Goal: Check status: Check status

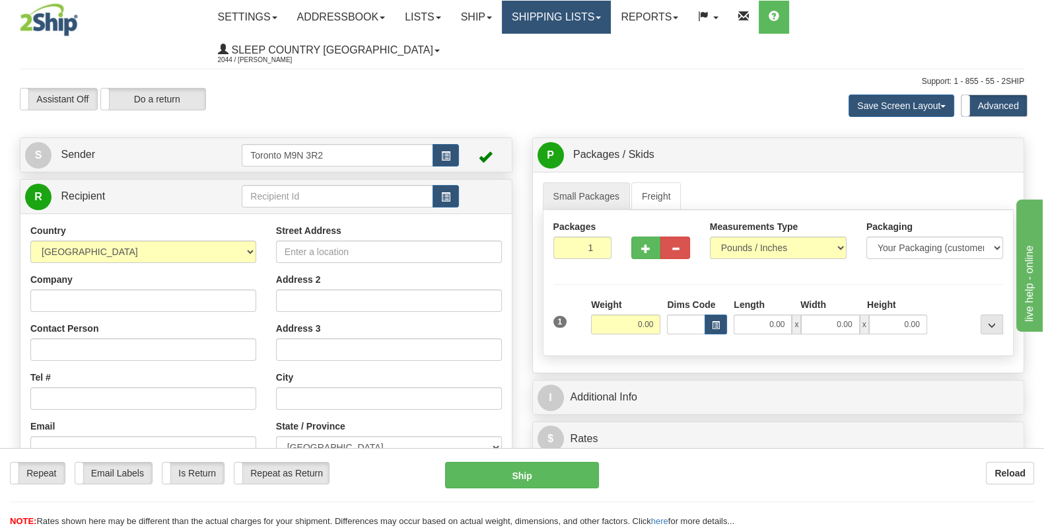
click at [574, 13] on link "Shipping lists" at bounding box center [556, 17] width 109 height 33
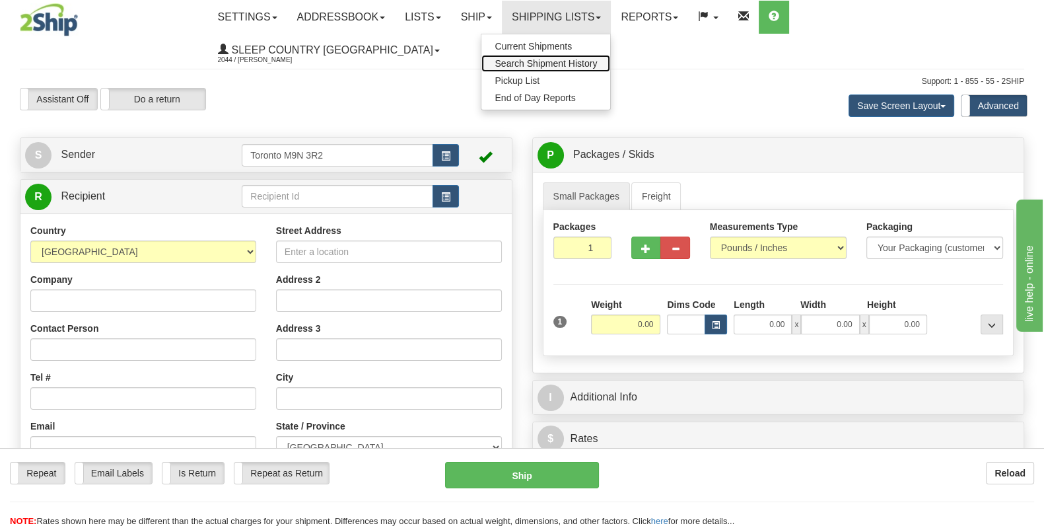
click at [585, 63] on span "Search Shipment History" at bounding box center [546, 63] width 102 height 11
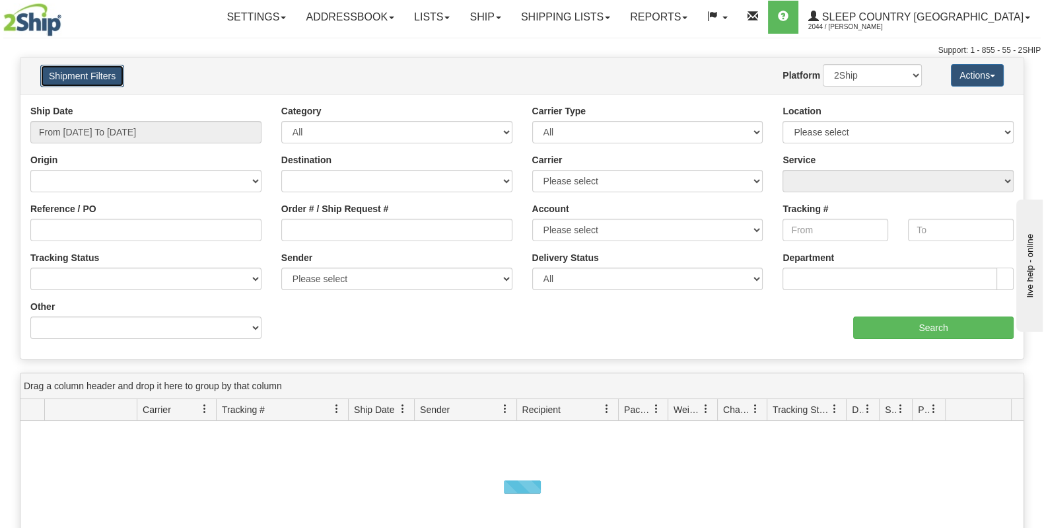
click at [86, 82] on button "Shipment Filters" at bounding box center [82, 76] width 84 height 22
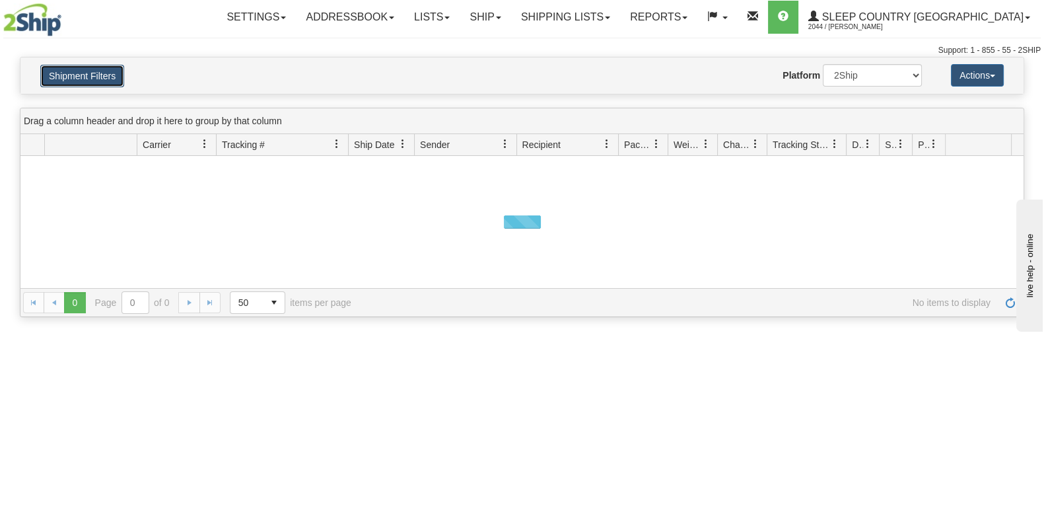
click at [88, 75] on button "Shipment Filters" at bounding box center [82, 76] width 84 height 22
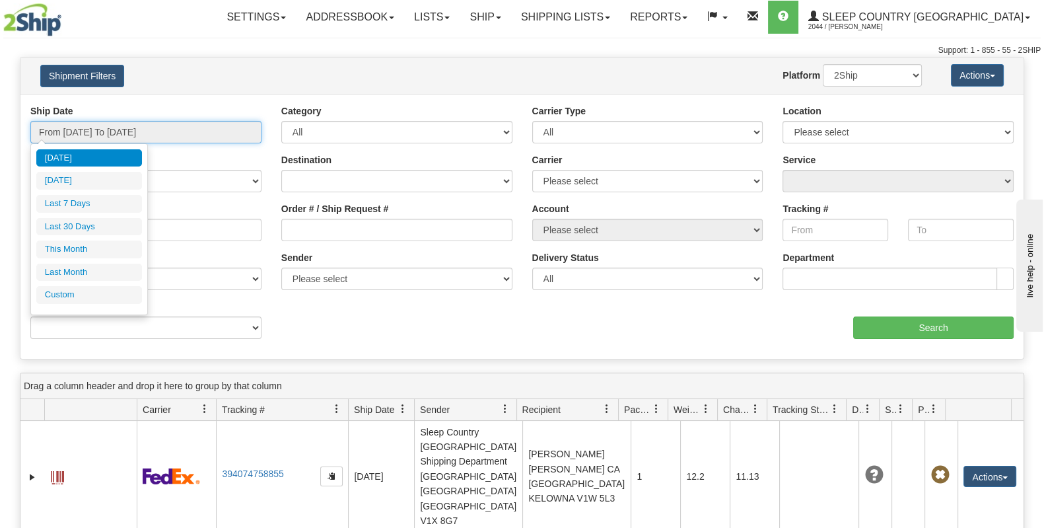
click at [102, 127] on input "From 10/08/2025 To 10/09/2025" at bounding box center [145, 132] width 231 height 22
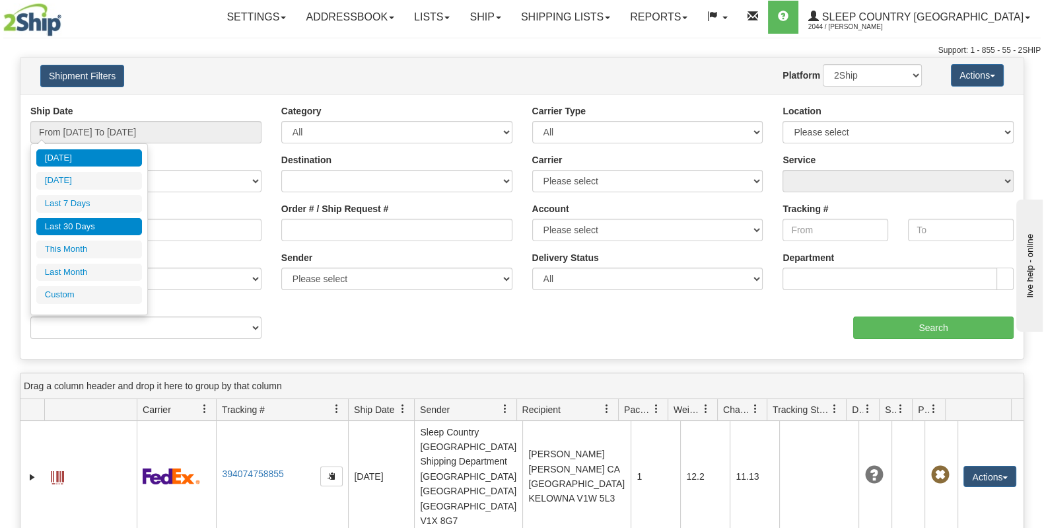
click at [102, 218] on li "Last 30 Days" at bounding box center [89, 227] width 106 height 18
type input "From 09/10/2025 To 10/09/2025"
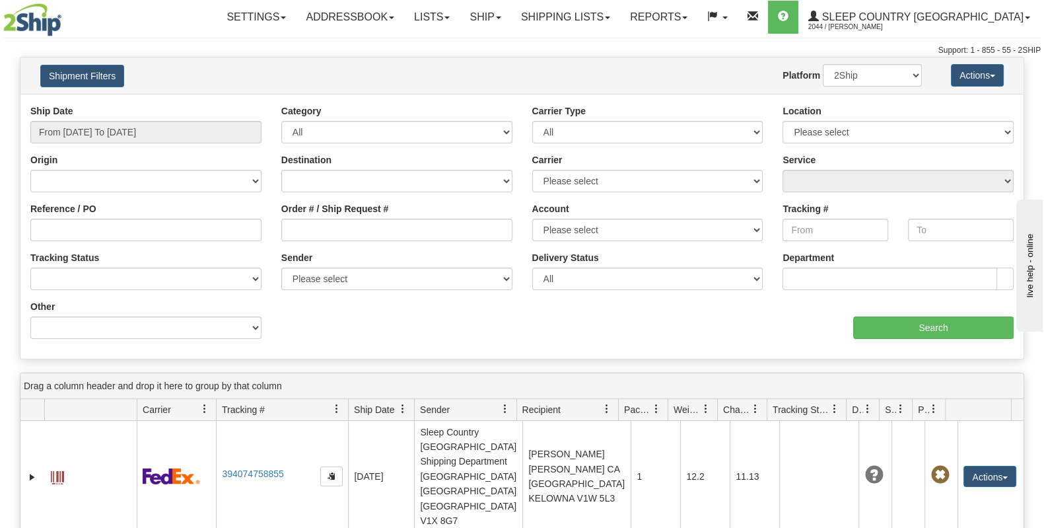
drag, startPoint x: 0, startPoint y: 67, endPoint x: 39, endPoint y: 73, distance: 39.3
click at [0, 67] on div "Please wait... × Confirm Delete Delete Cancel × Confirm Delete Yes No Cancel × …" at bounding box center [522, 420] width 1044 height 726
click at [324, 231] on input "Order # / Ship Request #" at bounding box center [396, 230] width 231 height 22
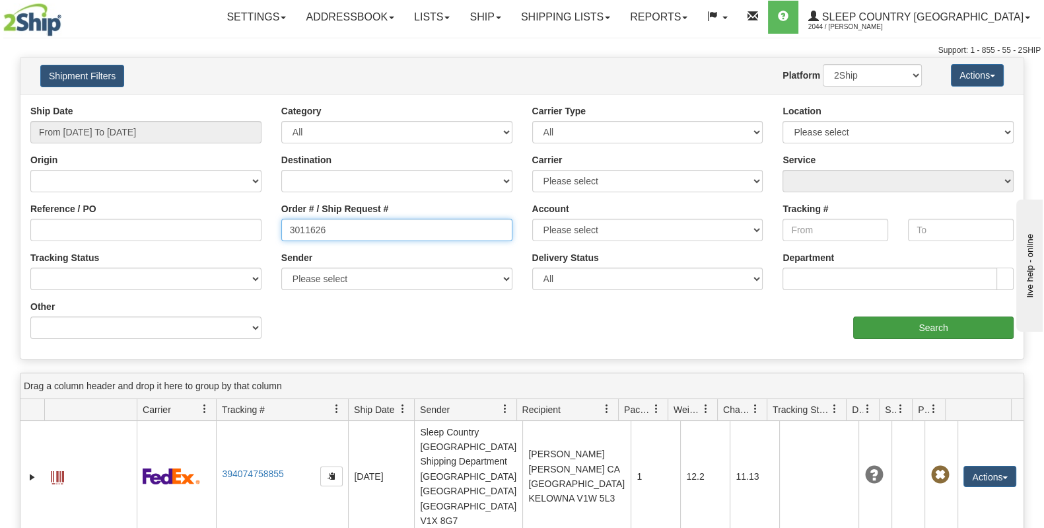
type input "3011626"
click at [899, 326] on input "Search" at bounding box center [933, 327] width 160 height 22
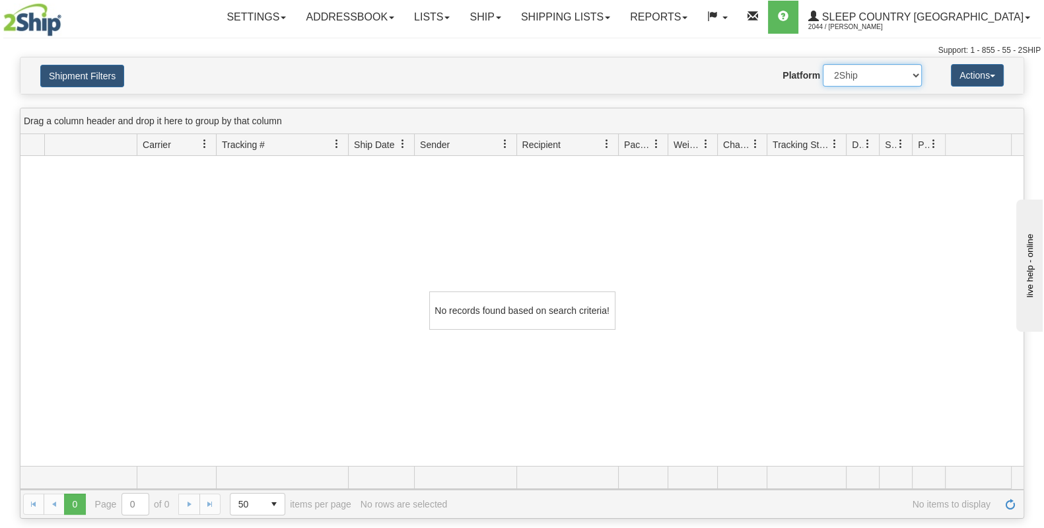
click at [891, 70] on select "2Ship Imported" at bounding box center [872, 75] width 99 height 22
select select "1"
click at [823, 64] on select "2Ship Imported" at bounding box center [872, 75] width 99 height 22
click at [620, 18] on link "Shipping lists" at bounding box center [565, 17] width 109 height 33
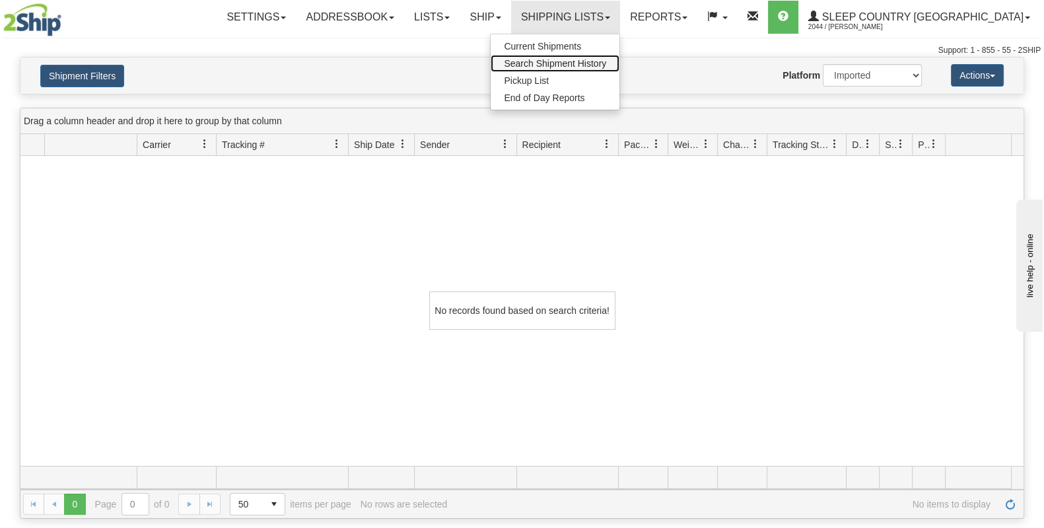
click at [589, 58] on span "Search Shipment History" at bounding box center [555, 63] width 102 height 11
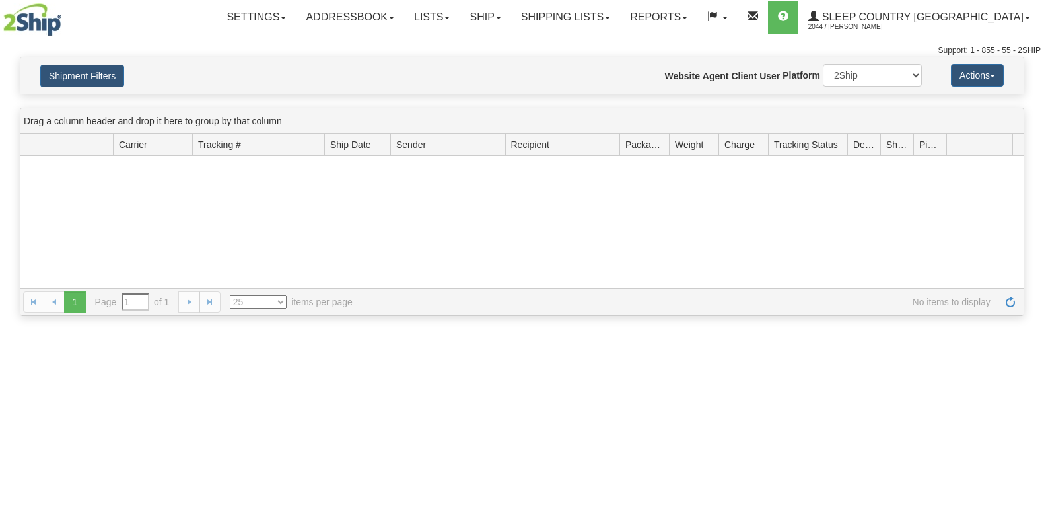
type input "From [DATE] To [DATE]"
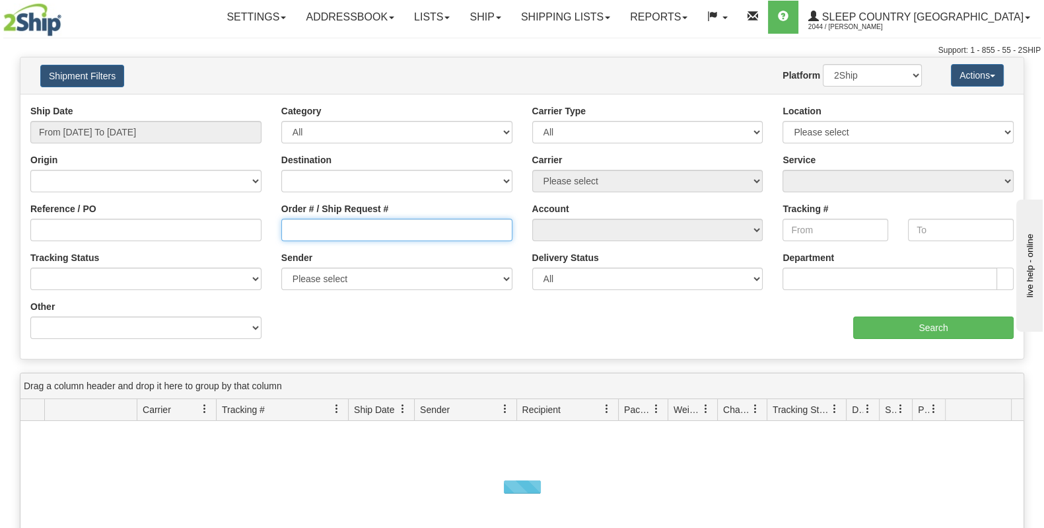
click at [313, 232] on input "Order # / Ship Request #" at bounding box center [396, 230] width 231 height 22
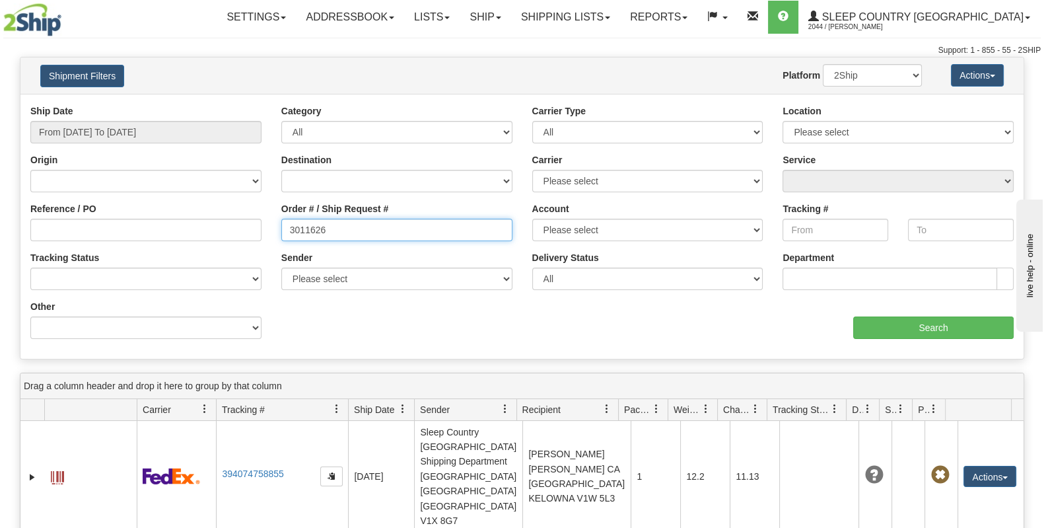
type input "3011626"
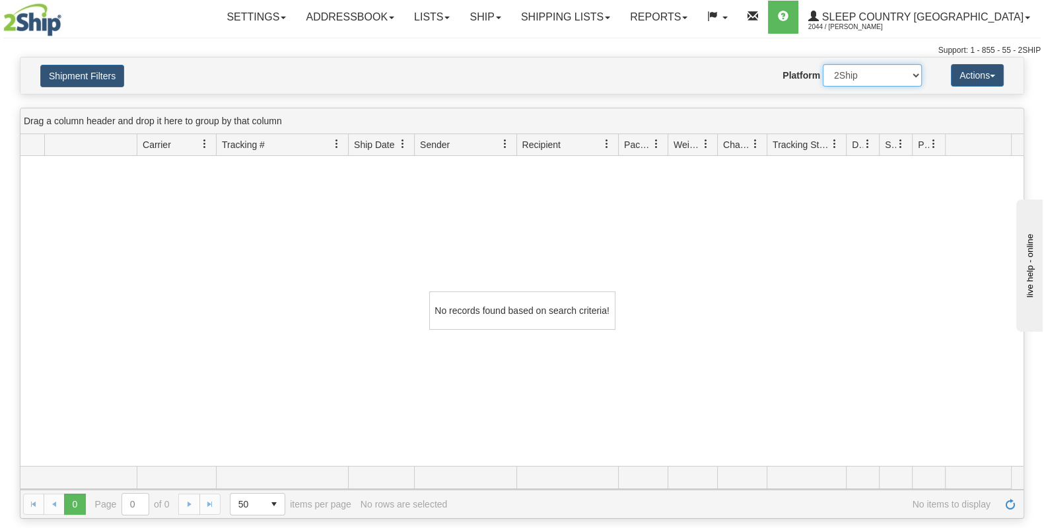
click at [852, 76] on select "2Ship Imported" at bounding box center [872, 75] width 99 height 22
select select "1"
click at [823, 64] on select "2Ship Imported" at bounding box center [872, 75] width 99 height 22
click at [697, 22] on link "Reports" at bounding box center [658, 17] width 77 height 33
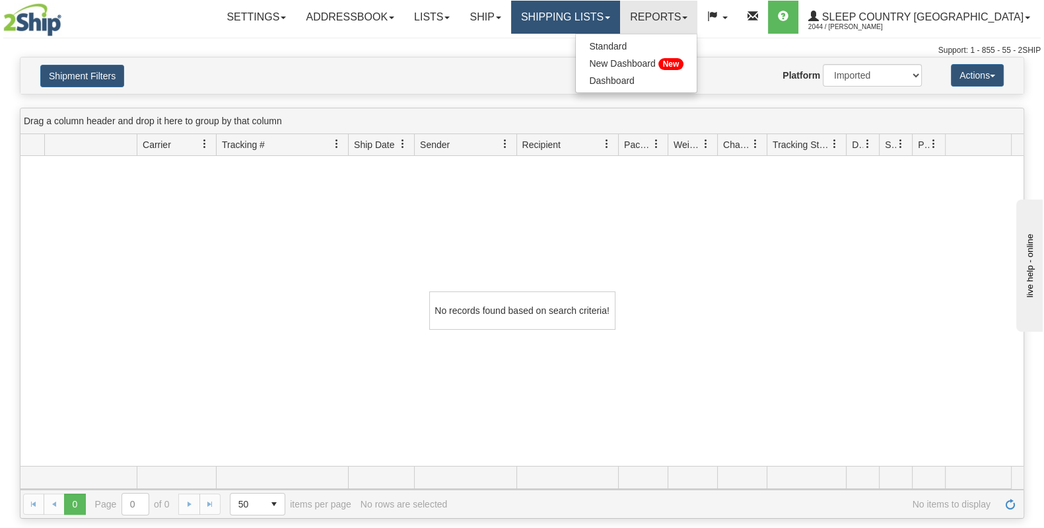
click at [617, 12] on link "Shipping lists" at bounding box center [565, 17] width 109 height 33
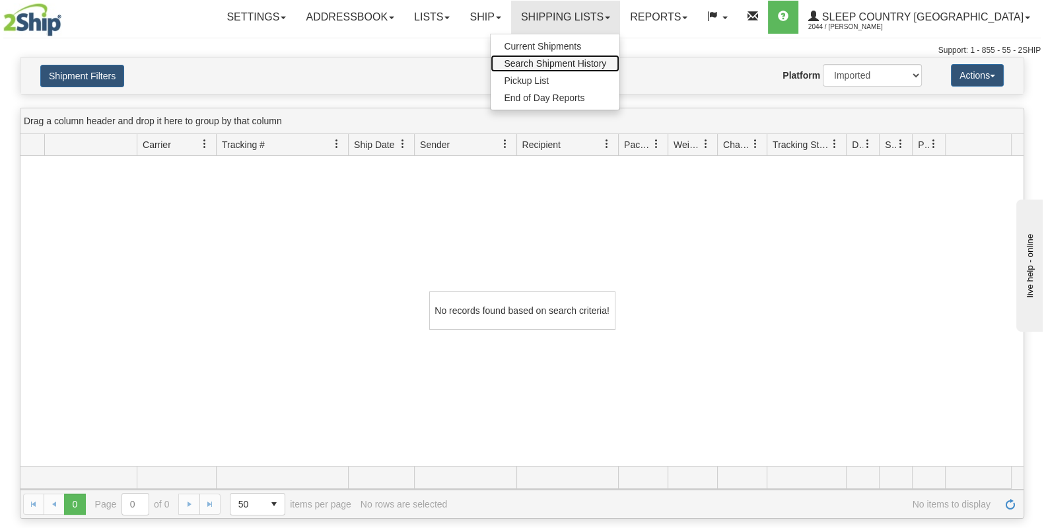
click at [606, 58] on span "Search Shipment History" at bounding box center [555, 63] width 102 height 11
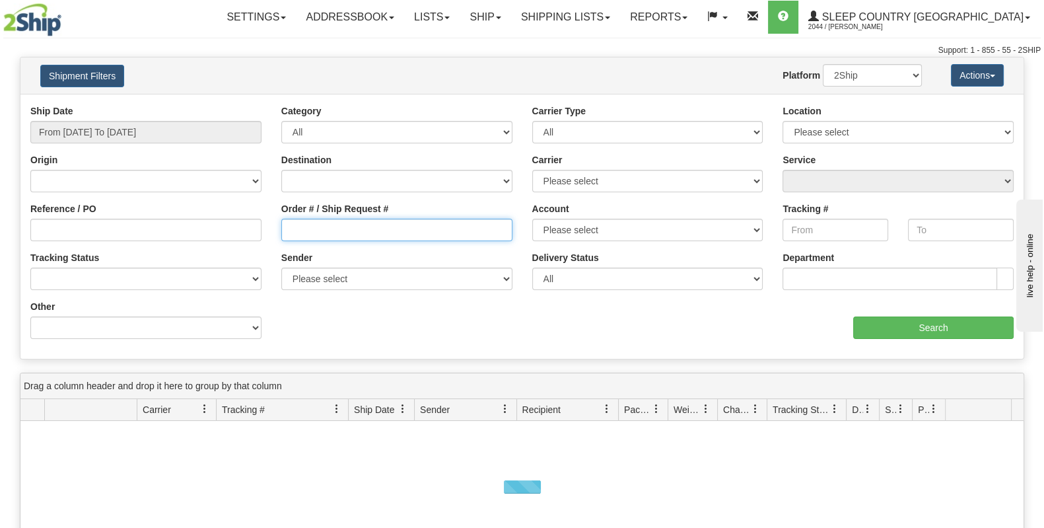
click at [336, 230] on input "Order # / Ship Request #" at bounding box center [396, 230] width 231 height 22
paste input "9002I150617"
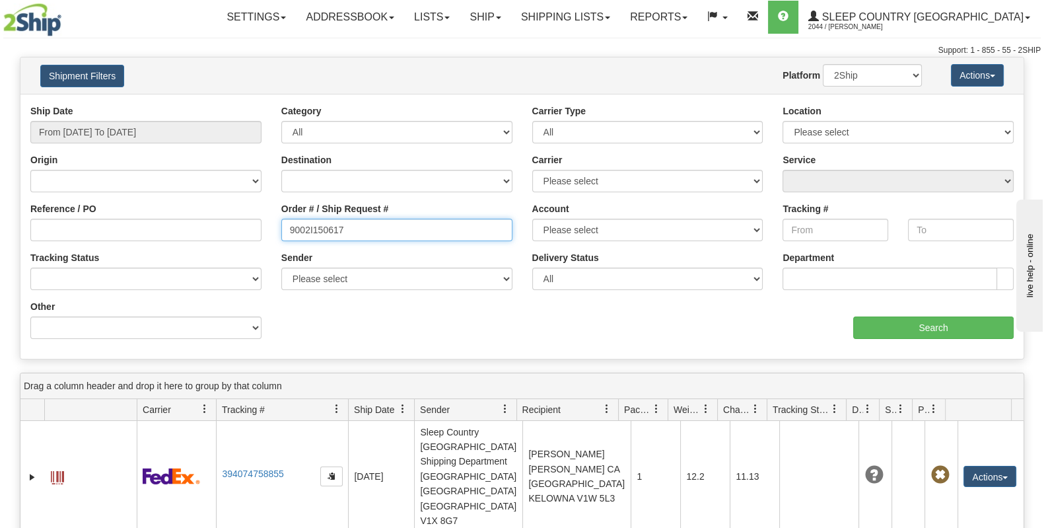
type input "9002I150617"
click at [921, 339] on div "Ship Date From 10/08/2025 To 10/09/2025 Category All Inbound Outbound Carrier T…" at bounding box center [521, 226] width 1003 height 244
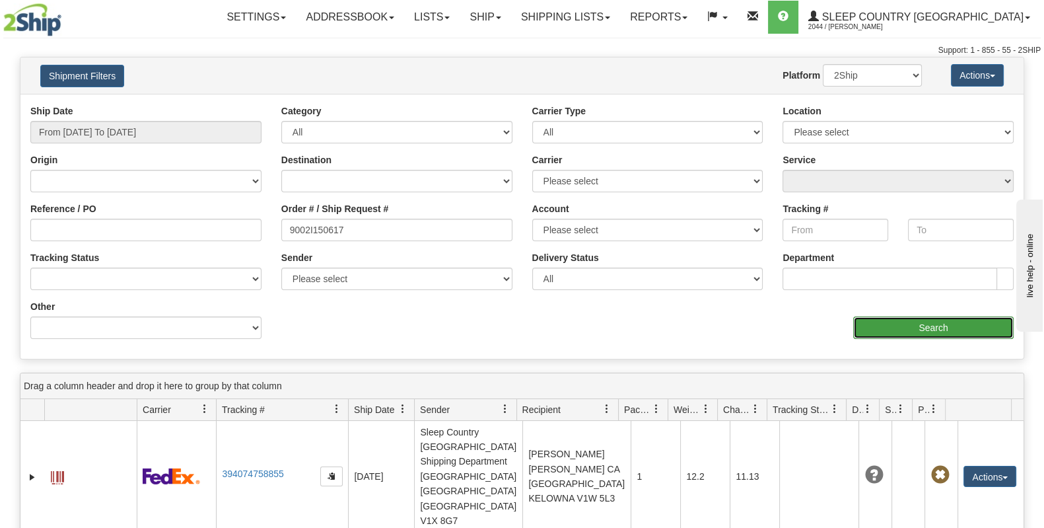
click at [910, 330] on input "Search" at bounding box center [933, 327] width 160 height 22
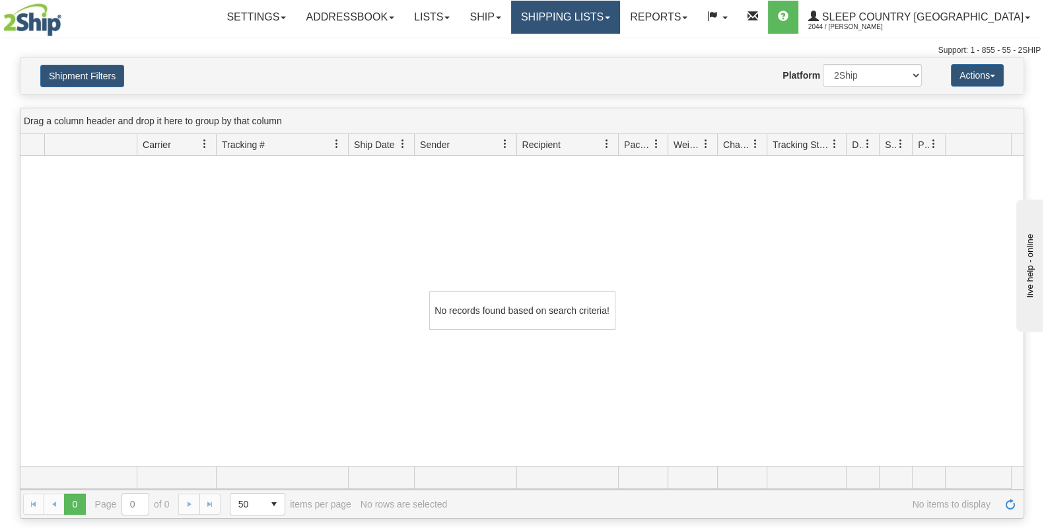
click at [616, 14] on link "Shipping lists" at bounding box center [565, 17] width 109 height 33
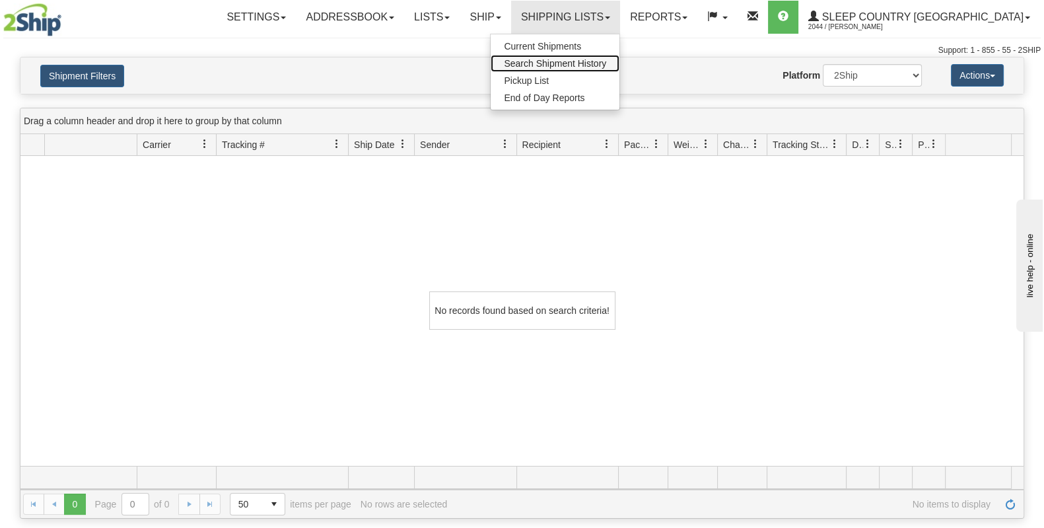
click at [606, 62] on span "Search Shipment History" at bounding box center [555, 63] width 102 height 11
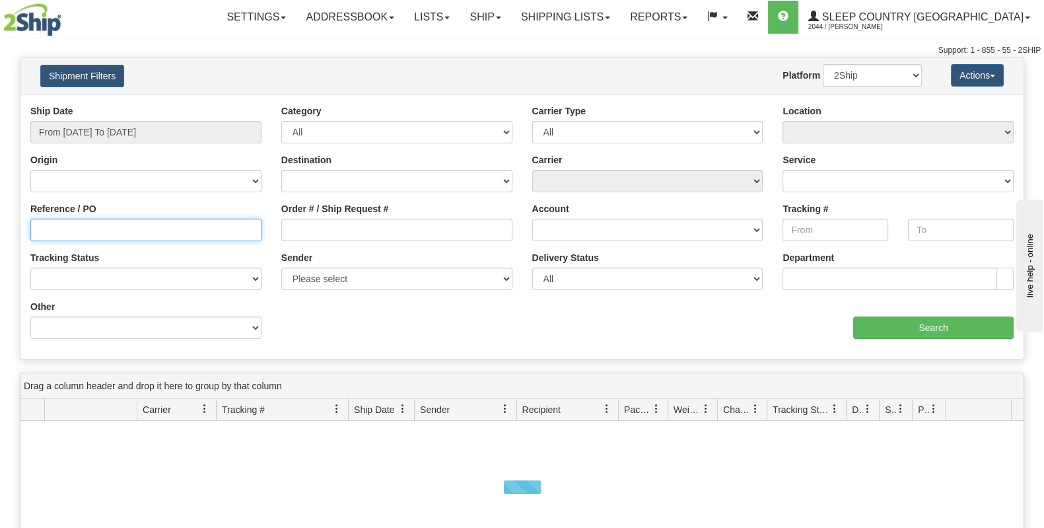
click at [66, 238] on input "Reference / PO" at bounding box center [145, 230] width 231 height 22
paste input "9002I150617"
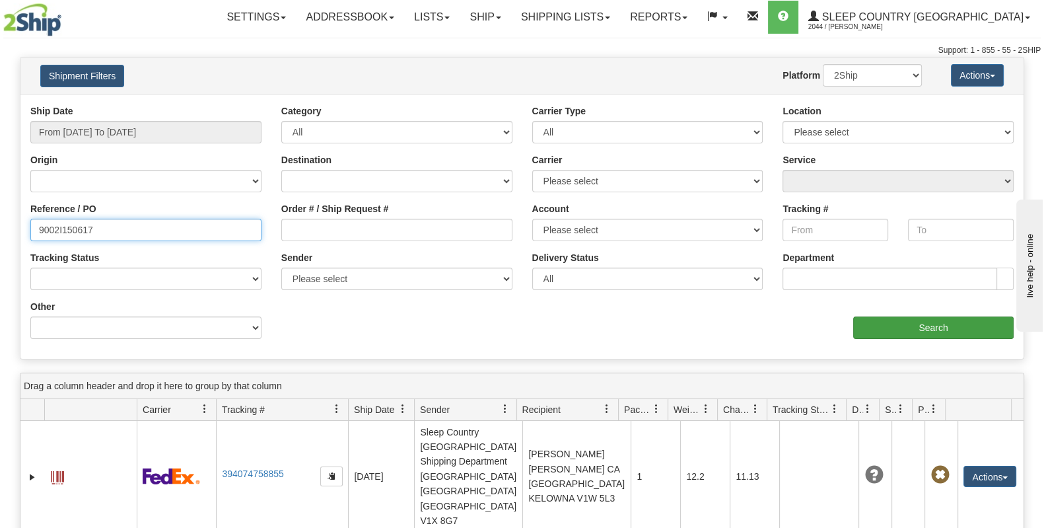
type input "9002I150617"
click at [909, 332] on input "Search" at bounding box center [933, 327] width 160 height 22
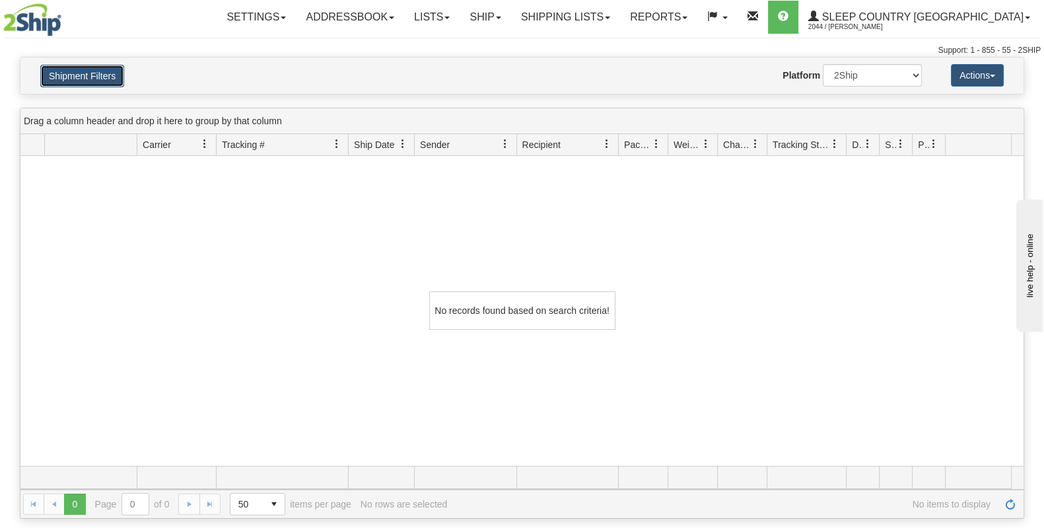
click at [99, 70] on button "Shipment Filters" at bounding box center [82, 76] width 84 height 22
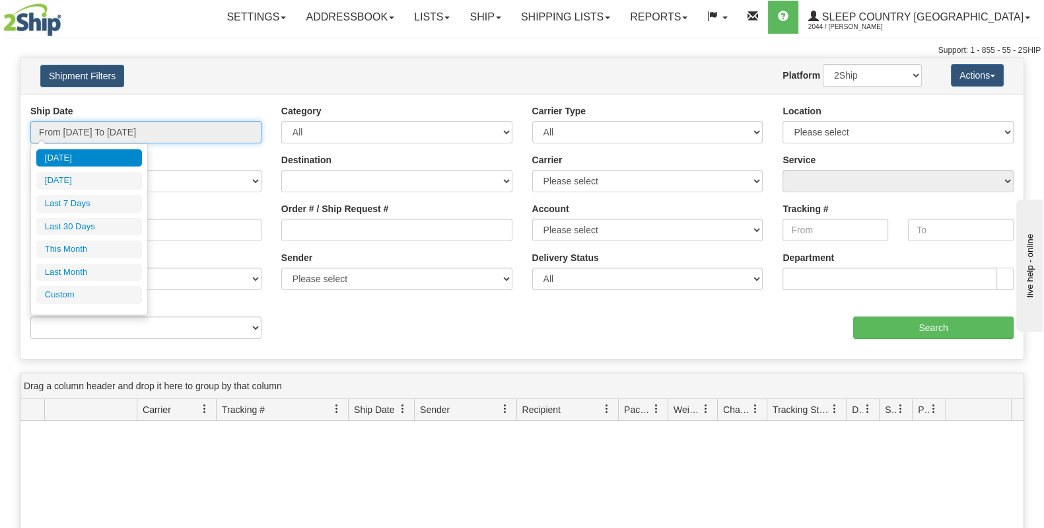
click at [130, 140] on input "From [DATE] To [DATE]" at bounding box center [145, 132] width 231 height 22
click at [100, 218] on li "Last 30 Days" at bounding box center [89, 227] width 106 height 18
type input "From [DATE] To [DATE]"
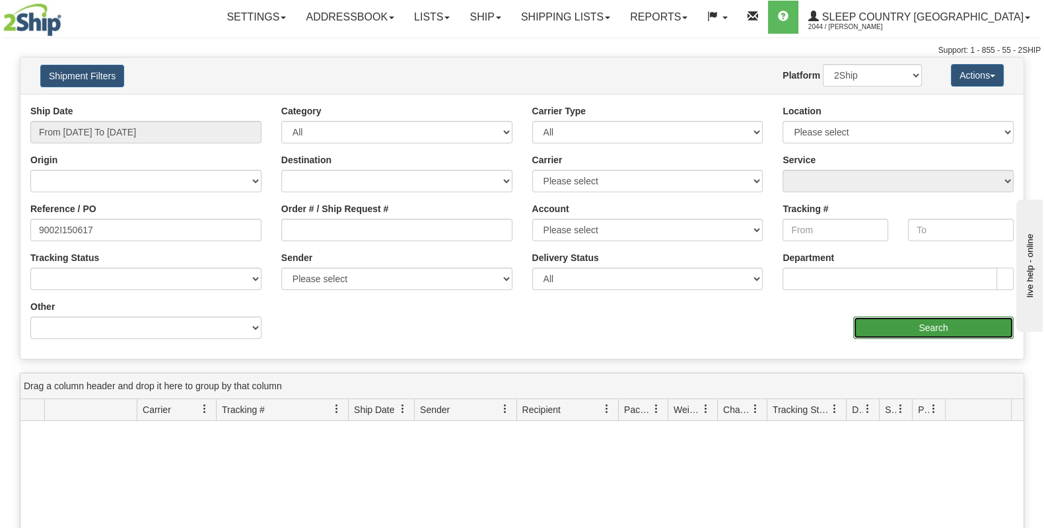
click at [928, 324] on input "Search" at bounding box center [933, 327] width 160 height 22
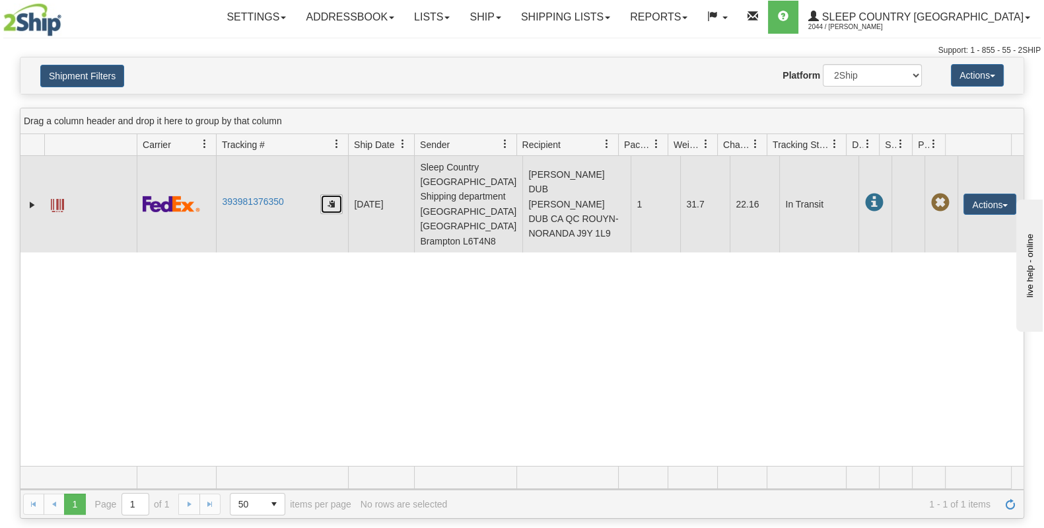
click at [337, 194] on button "button" at bounding box center [331, 204] width 22 height 20
click at [864, 193] on span at bounding box center [873, 202] width 18 height 18
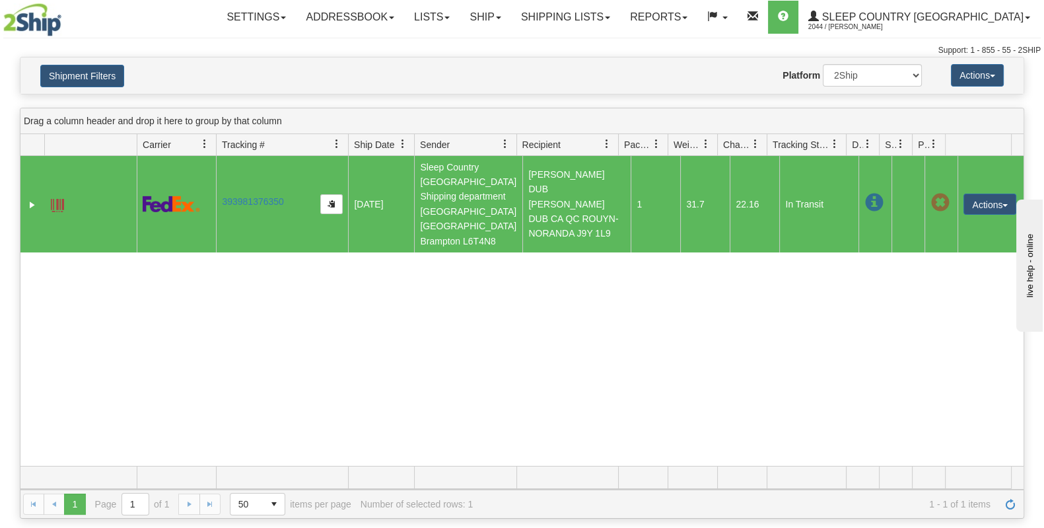
click at [779, 186] on td "In Transit" at bounding box center [818, 204] width 79 height 96
click at [801, 187] on td "In Transit" at bounding box center [818, 204] width 79 height 96
click at [815, 187] on td "In Transit" at bounding box center [818, 204] width 79 height 96
click at [864, 193] on span at bounding box center [873, 202] width 18 height 18
click at [332, 176] on td "393981376350" at bounding box center [282, 204] width 132 height 96
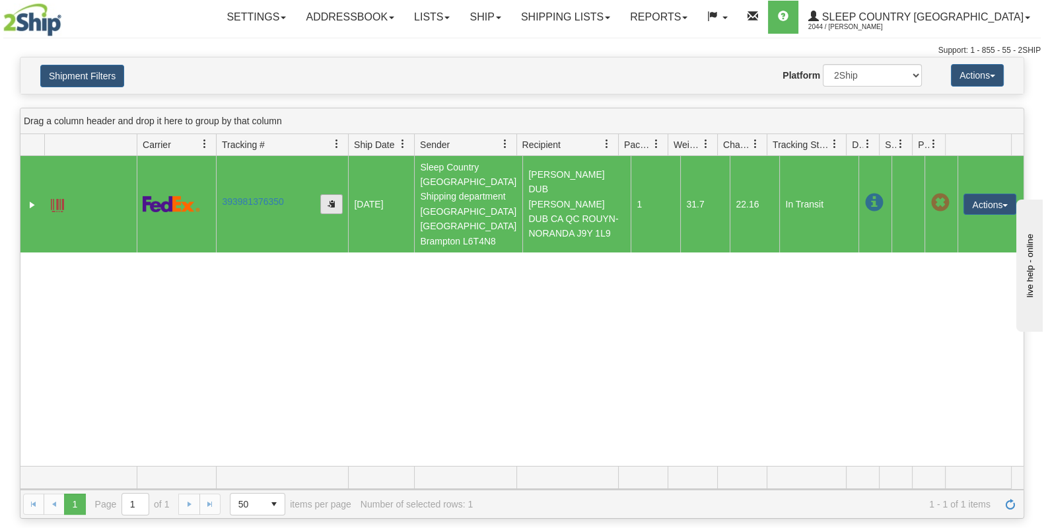
click at [335, 199] on span "button" at bounding box center [331, 203] width 8 height 8
click at [811, 193] on td "In Transit" at bounding box center [818, 204] width 79 height 96
click at [329, 199] on span "button" at bounding box center [331, 203] width 8 height 8
click at [613, 149] on link at bounding box center [607, 144] width 22 height 22
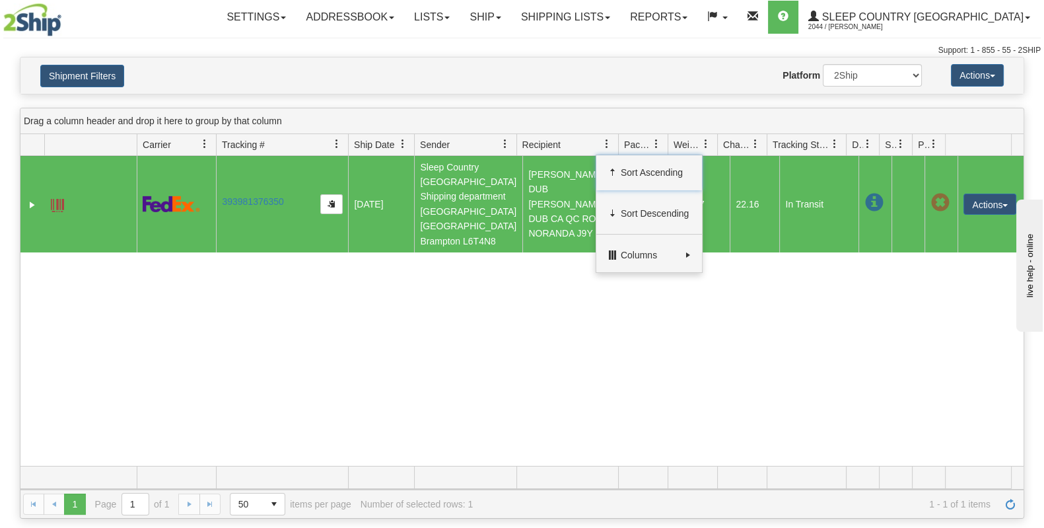
click at [565, 143] on span "Recipient" at bounding box center [561, 144] width 91 height 22
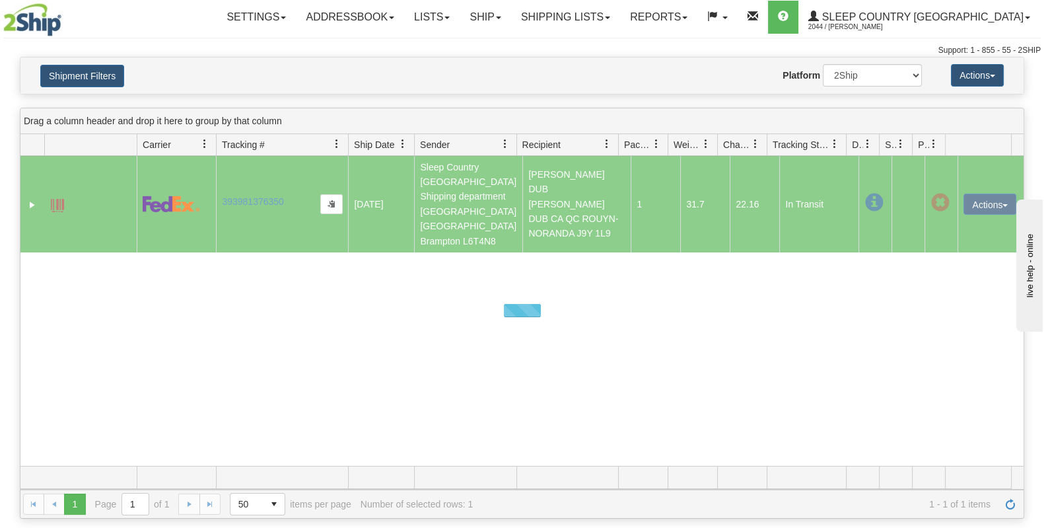
click at [571, 182] on div at bounding box center [521, 311] width 1003 height 310
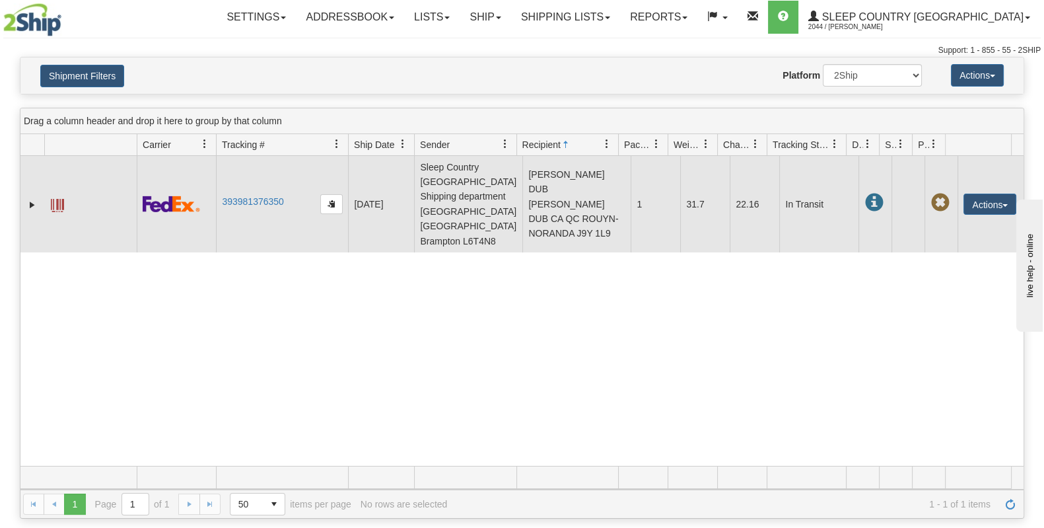
click at [565, 189] on td "[PERSON_NAME] DUB [PERSON_NAME] DUB CA QC ROUYN-NORANDA J9Y 1L9" at bounding box center [576, 204] width 108 height 96
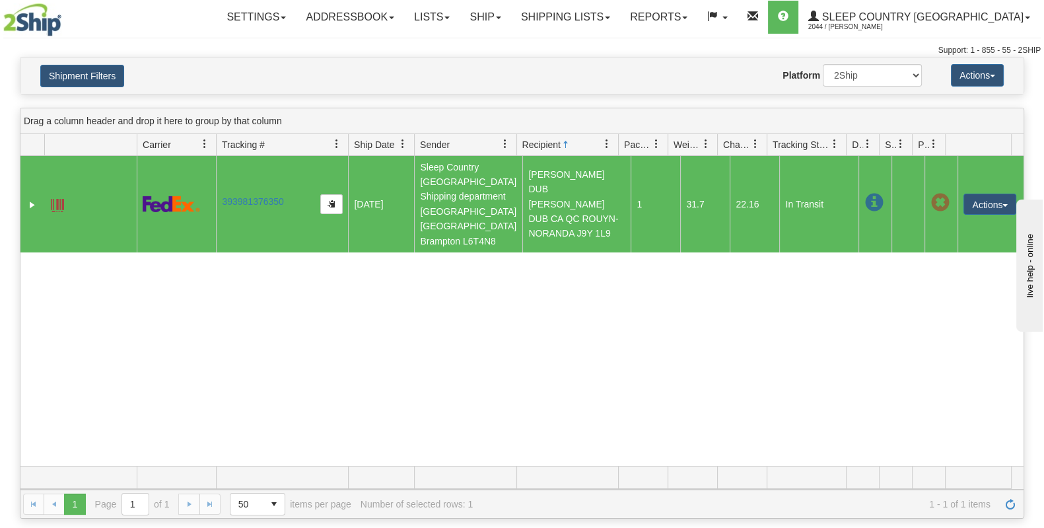
click at [565, 189] on td "[PERSON_NAME] DUB [PERSON_NAME] DUB CA QC ROUYN-NORANDA J9Y 1L9" at bounding box center [576, 204] width 108 height 96
click at [71, 71] on button "Shipment Filters" at bounding box center [82, 76] width 84 height 22
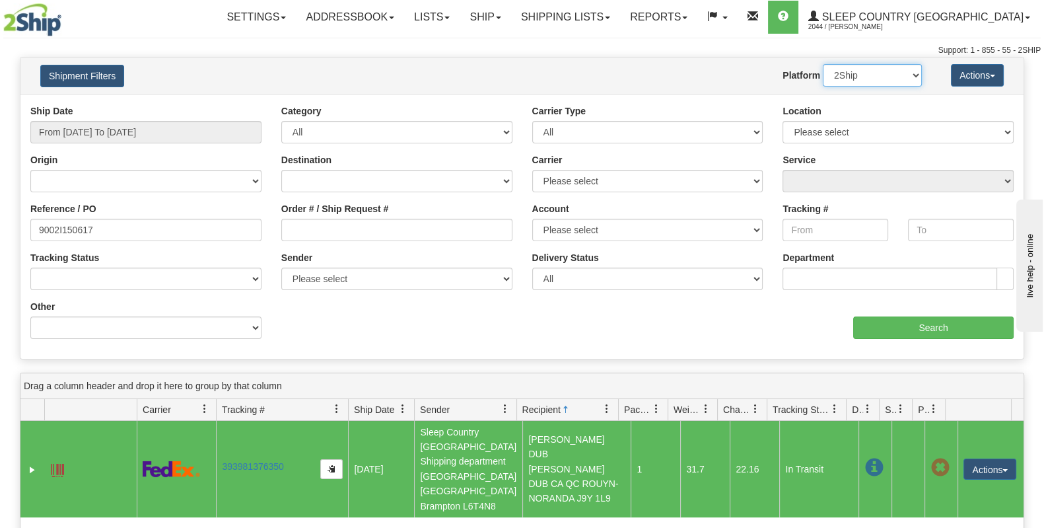
click at [875, 75] on select "2Ship Imported" at bounding box center [872, 75] width 99 height 22
select select "1"
click at [823, 64] on select "2Ship Imported" at bounding box center [872, 75] width 99 height 22
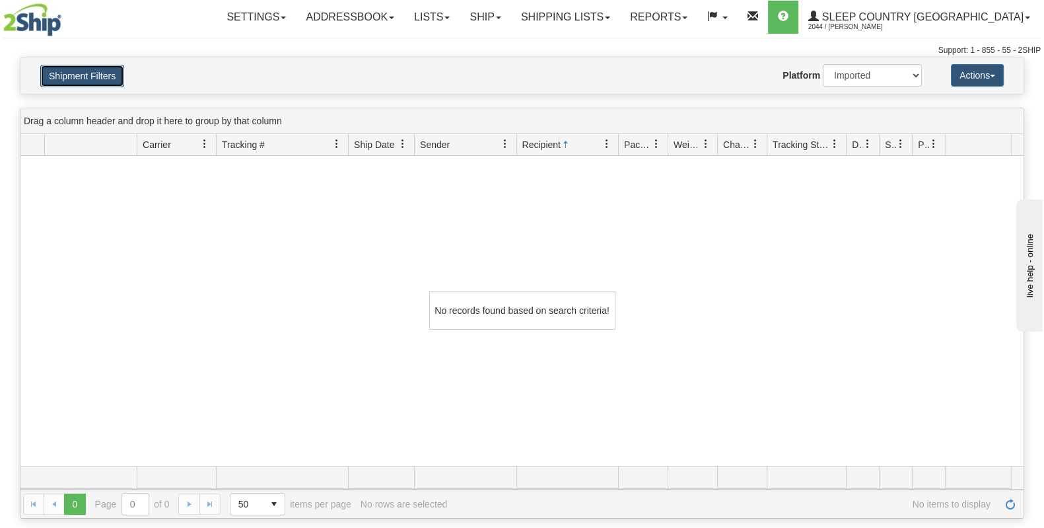
click at [115, 83] on button "Shipment Filters" at bounding box center [82, 76] width 84 height 22
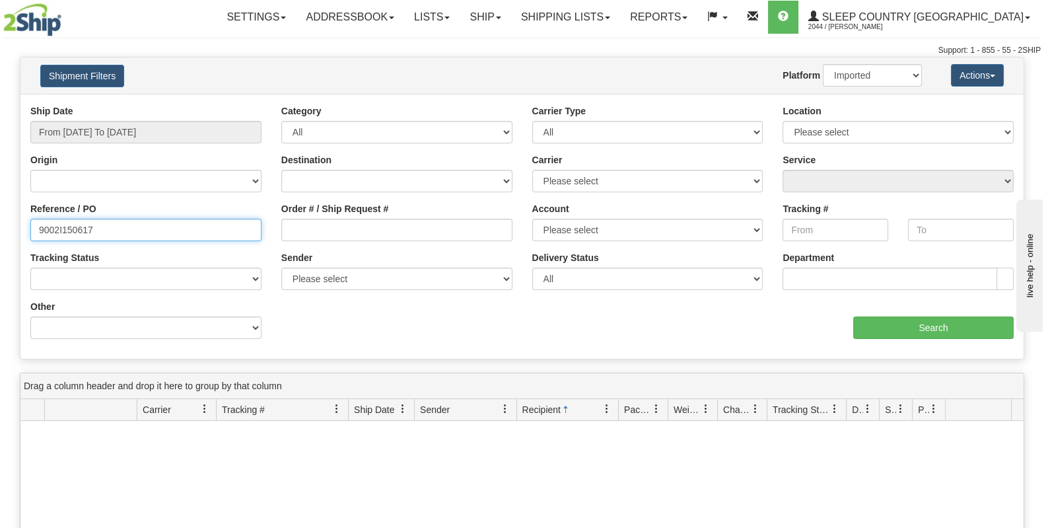
drag, startPoint x: 100, startPoint y: 226, endPoint x: 112, endPoint y: 170, distance: 56.9
click at [0, 226] on div "Please wait... × Confirm Delete Delete Cancel × Confirm Delete Yes No Cancel × …" at bounding box center [522, 420] width 1044 height 726
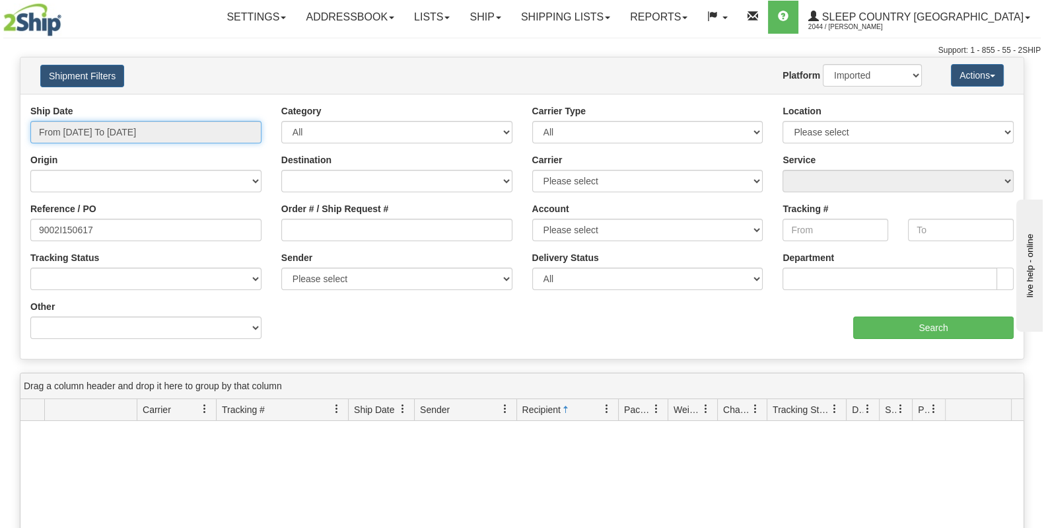
click at [163, 131] on input "From [DATE] To [DATE]" at bounding box center [145, 132] width 231 height 22
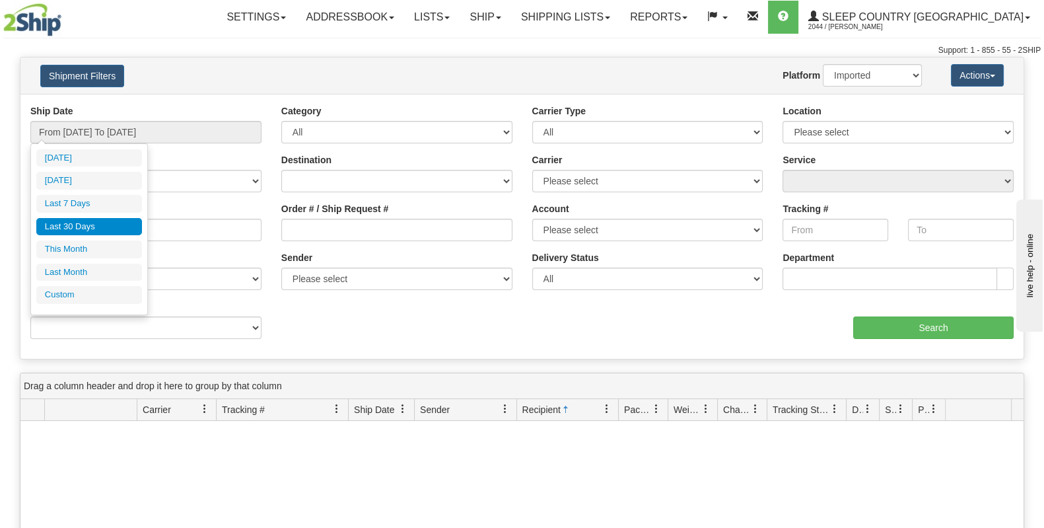
click at [103, 226] on li "Last 30 Days" at bounding box center [89, 227] width 106 height 18
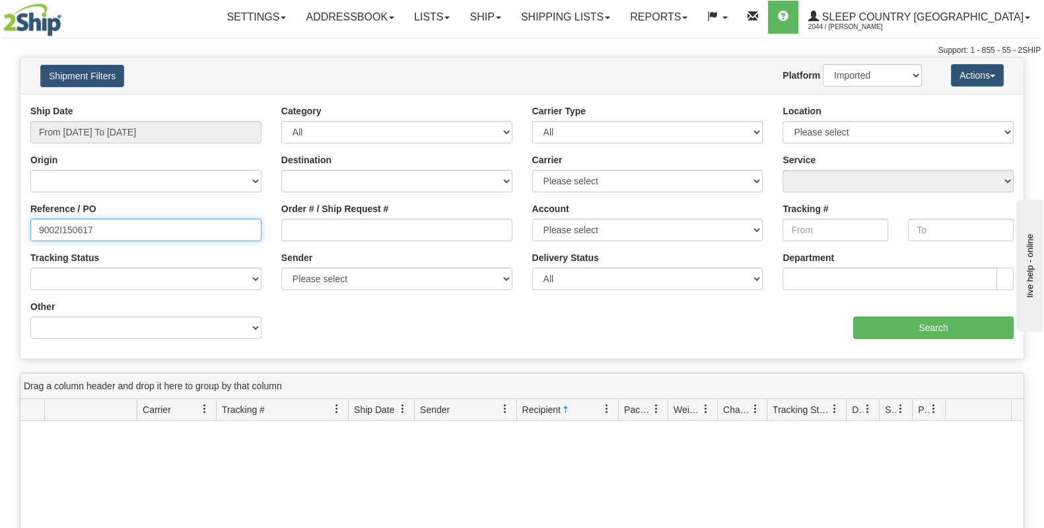
drag, startPoint x: 107, startPoint y: 226, endPoint x: 0, endPoint y: 239, distance: 107.8
click at [0, 239] on div "Please wait... × Confirm Delete Delete Cancel × Confirm Delete Yes No Cancel × …" at bounding box center [522, 420] width 1044 height 726
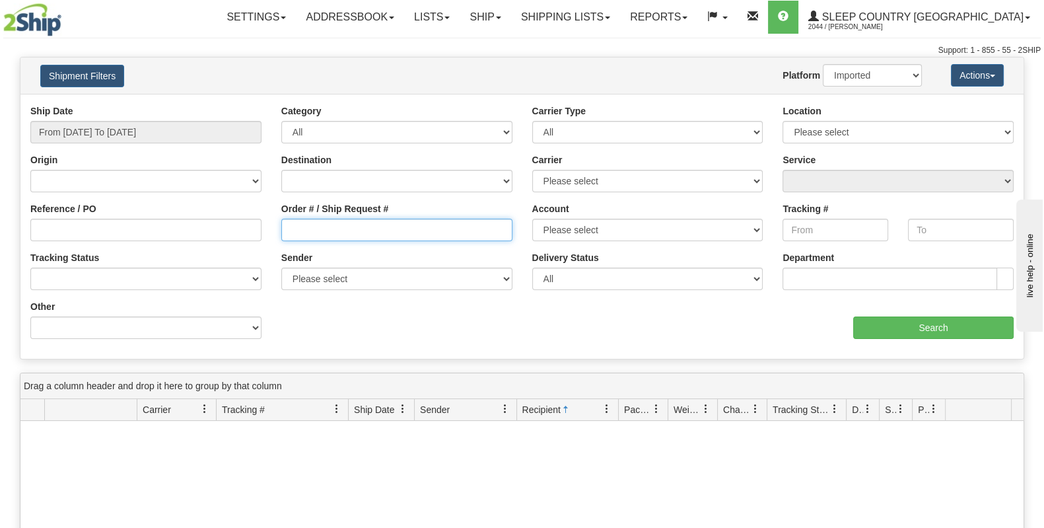
click at [370, 235] on input "Order # / Ship Request #" at bounding box center [396, 230] width 231 height 22
paste input "393981376350"
type input "393981376350"
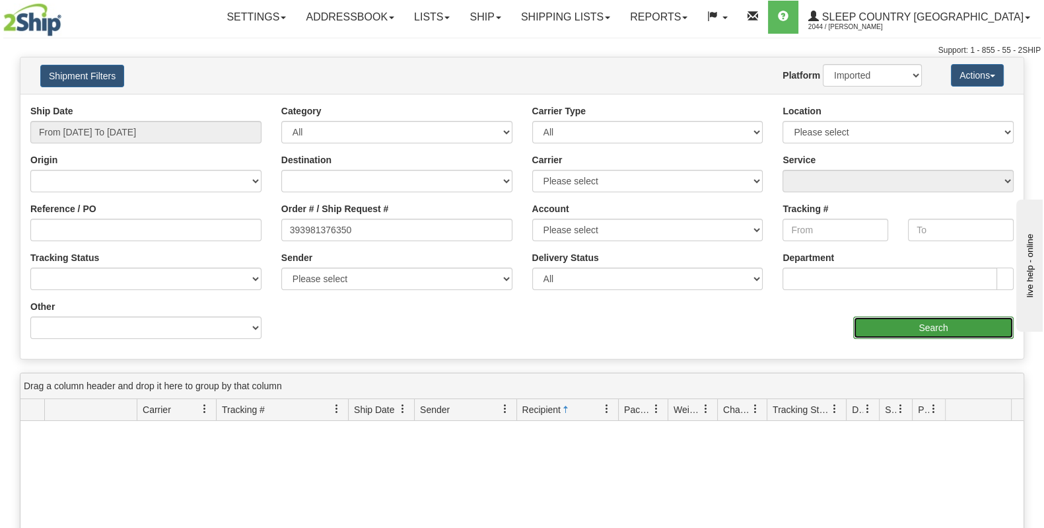
click at [951, 322] on input "Search" at bounding box center [933, 327] width 160 height 22
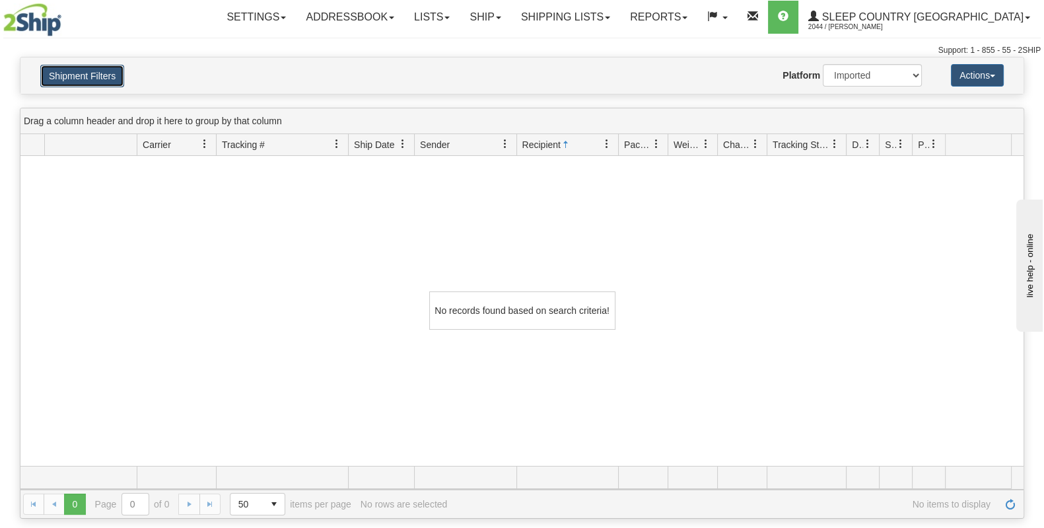
click at [103, 79] on button "Shipment Filters" at bounding box center [82, 76] width 84 height 22
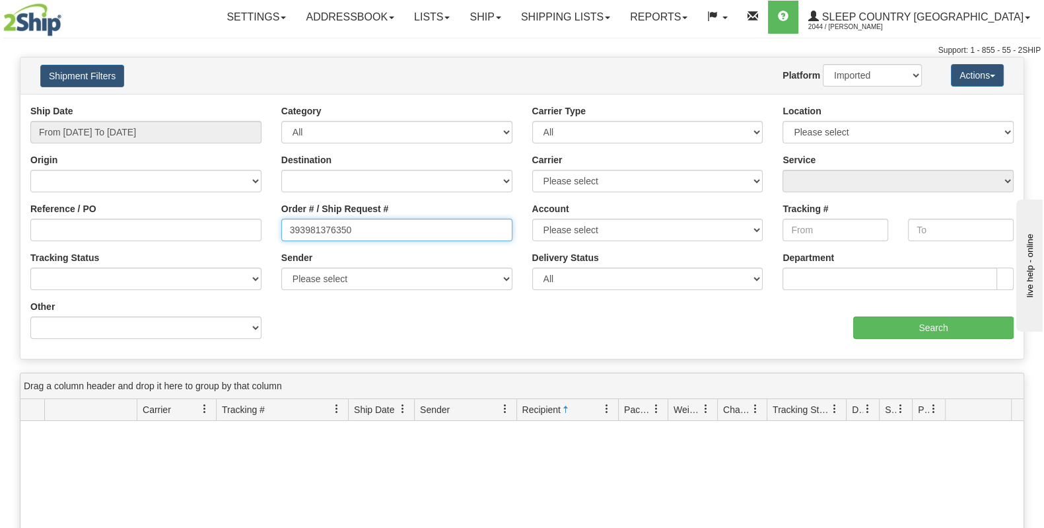
drag, startPoint x: 409, startPoint y: 230, endPoint x: 114, endPoint y: 234, distance: 295.8
click at [114, 104] on div "Reference / PO Order # / Ship Request # 393981376350 Account Please select [GEO…" at bounding box center [521, 104] width 1003 height 0
drag, startPoint x: 656, startPoint y: 448, endPoint x: 657, endPoint y: 440, distance: 7.3
click at [324, 229] on input "Order # / Ship Request #" at bounding box center [396, 230] width 231 height 22
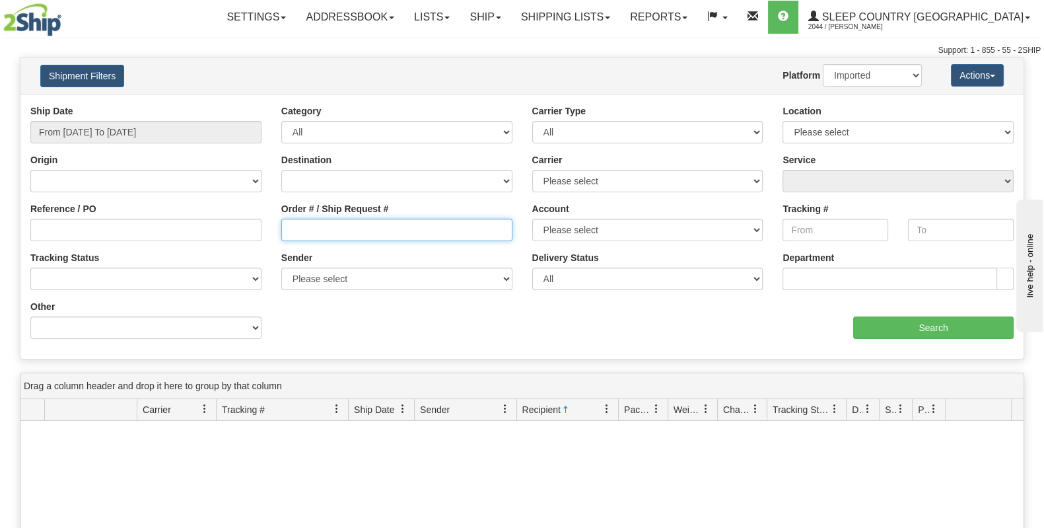
paste input "9002I150617"
type input "9002I150617"
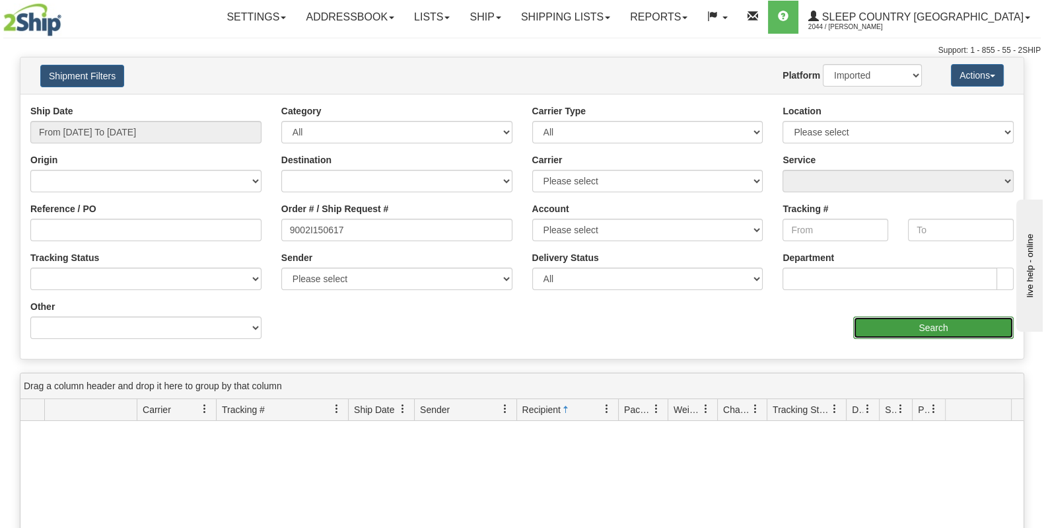
click at [903, 335] on input "Search" at bounding box center [933, 327] width 160 height 22
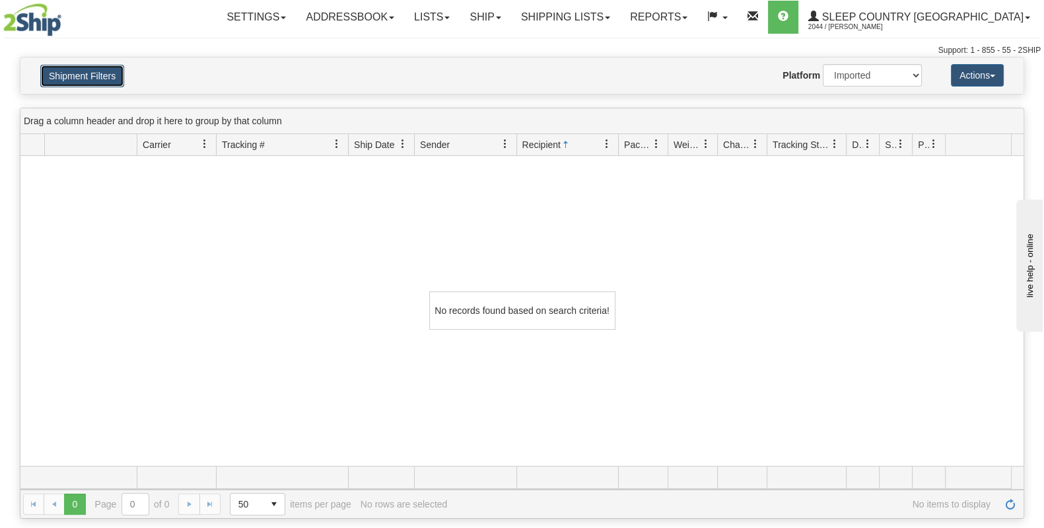
click at [101, 81] on button "Shipment Filters" at bounding box center [82, 76] width 84 height 22
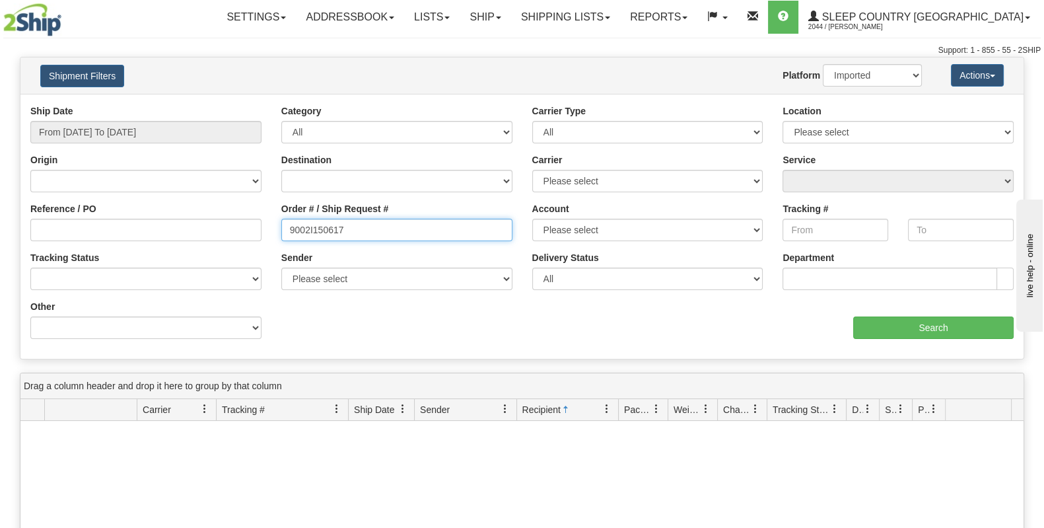
drag, startPoint x: 386, startPoint y: 224, endPoint x: 152, endPoint y: 227, distance: 234.4
click at [152, 104] on div "Reference / PO Order # / Ship Request # 9002I150617 Account Please select [GEOG…" at bounding box center [521, 104] width 1003 height 0
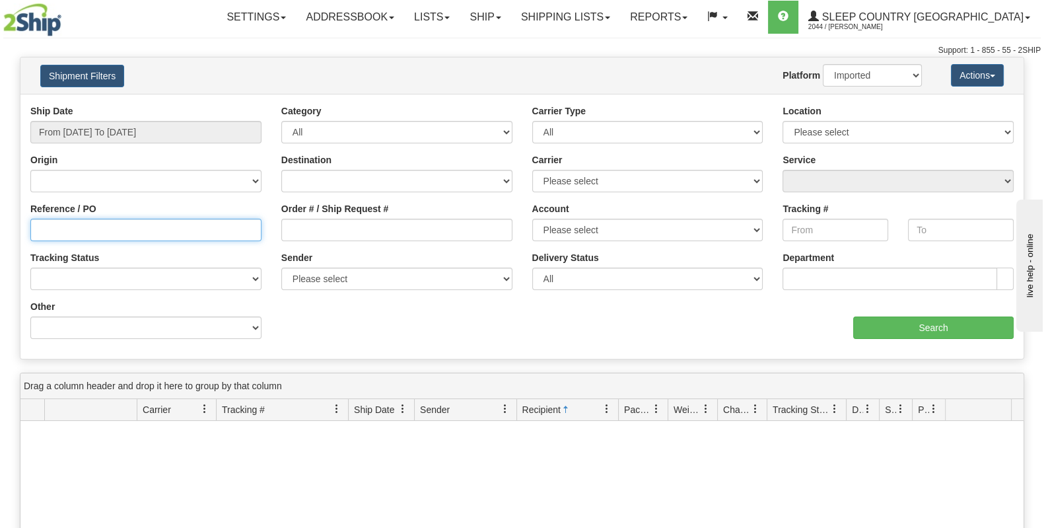
drag, startPoint x: 152, startPoint y: 227, endPoint x: 153, endPoint y: 242, distance: 14.6
click at [153, 242] on div "Reference / PO" at bounding box center [145, 226] width 251 height 49
paste input "9002I150617"
type input "9002I150617"
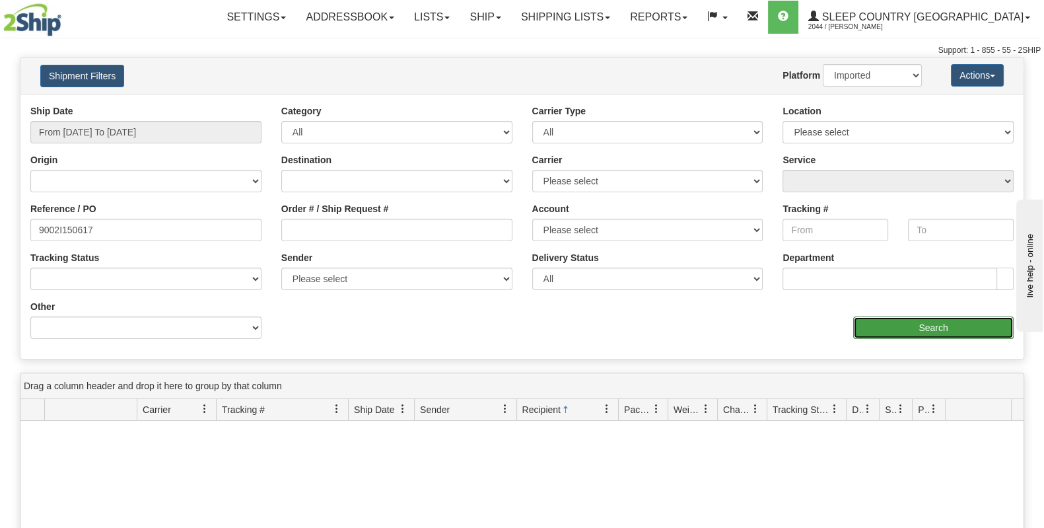
click at [972, 322] on input "Search" at bounding box center [933, 327] width 160 height 22
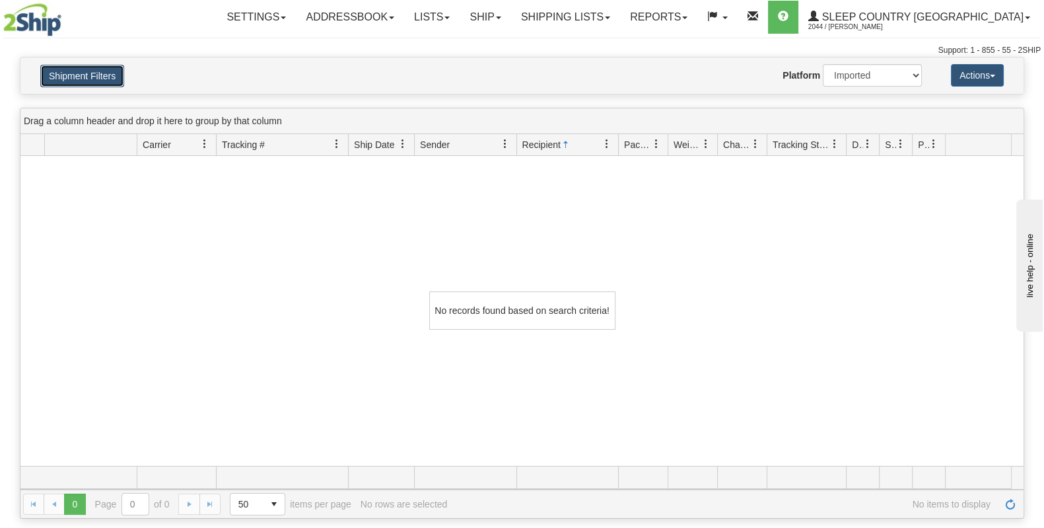
click at [101, 77] on button "Shipment Filters" at bounding box center [82, 76] width 84 height 22
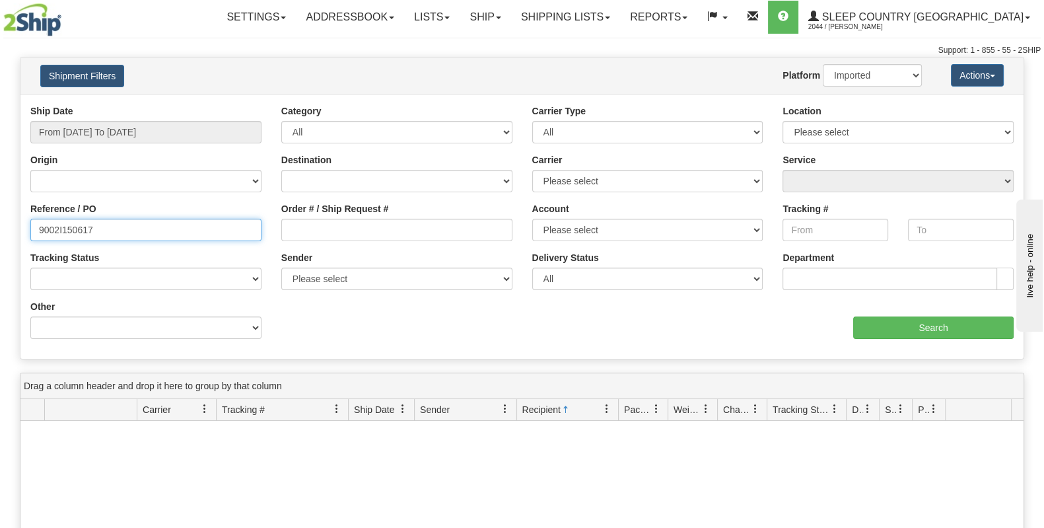
drag, startPoint x: 123, startPoint y: 226, endPoint x: 0, endPoint y: 217, distance: 123.2
click at [0, 217] on div "Please wait... × Confirm Delete Delete Cancel × Confirm Delete Yes No Cancel × …" at bounding box center [522, 420] width 1044 height 726
